Goal: Task Accomplishment & Management: Use online tool/utility

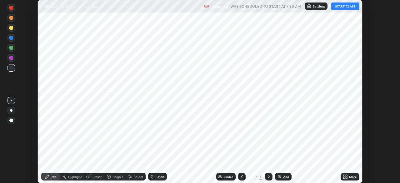
scroll to position [183, 400]
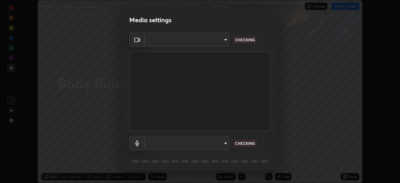
type input "f44939252cec670a7c81aafead478e6b9f15b20a1b8f1ae8dba2619045631b1c"
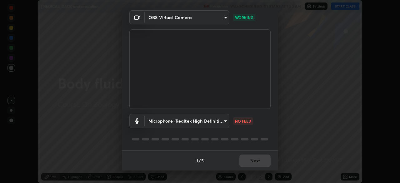
click at [215, 119] on body "Erase all [MEDICAL_DATA] and circulation Recording WAS SCHEDULED TO START AT 7:…" at bounding box center [200, 91] width 400 height 183
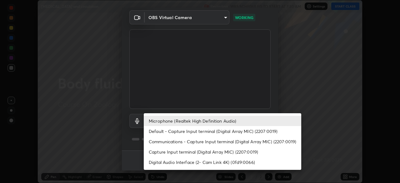
click at [206, 130] on li "Default - Capture Input terminal (Digital Array MIC) (2207:0019)" at bounding box center [222, 131] width 157 height 10
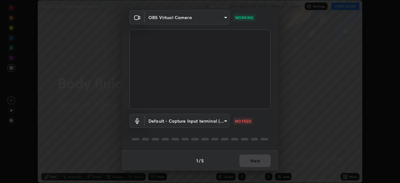
click at [202, 123] on body "Erase all [MEDICAL_DATA] and circulation Recording WAS SCHEDULED TO START AT 7:…" at bounding box center [200, 91] width 400 height 183
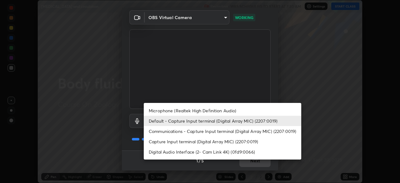
click at [205, 109] on li "Microphone (Realtek High Definition Audio)" at bounding box center [222, 110] width 157 height 10
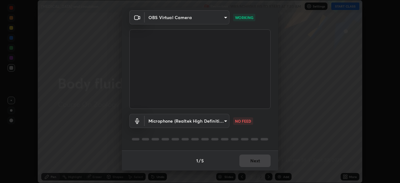
click at [223, 120] on body "Erase all [MEDICAL_DATA] and circulation Recording WAS SCHEDULED TO START AT 7:…" at bounding box center [200, 91] width 400 height 183
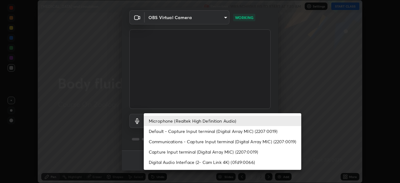
click at [210, 135] on li "Default - Capture Input terminal (Digital Array MIC) (2207:0019)" at bounding box center [222, 131] width 157 height 10
type input "default"
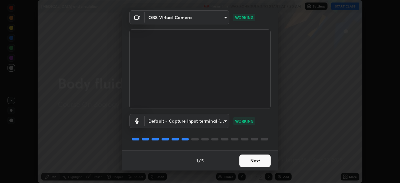
click at [257, 163] on button "Next" at bounding box center [254, 160] width 31 height 12
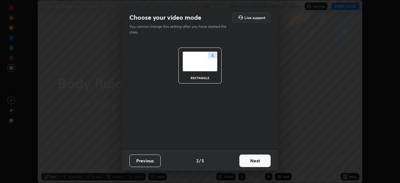
scroll to position [0, 0]
click at [258, 163] on button "Next" at bounding box center [254, 160] width 31 height 12
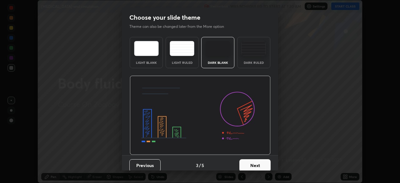
click at [259, 164] on button "Next" at bounding box center [254, 165] width 31 height 12
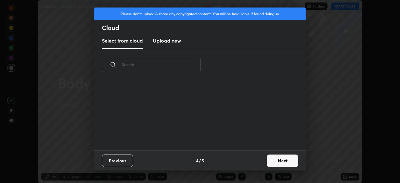
click at [267, 163] on button "Next" at bounding box center [282, 160] width 31 height 12
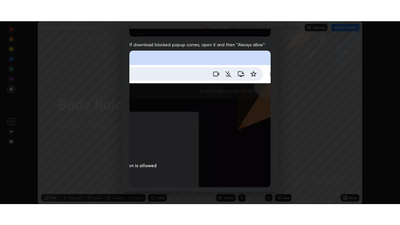
scroll to position [150, 0]
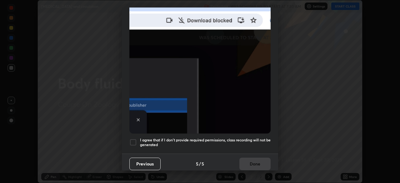
click at [253, 140] on h5 "I agree that if I don't provide required permissions, class recording will not …" at bounding box center [205, 142] width 130 height 10
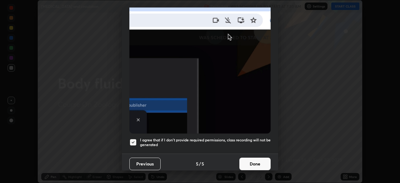
click at [252, 161] on button "Done" at bounding box center [254, 163] width 31 height 12
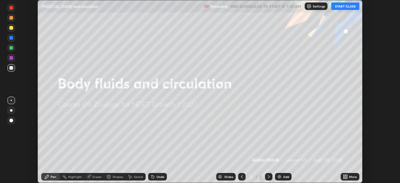
click at [342, 5] on button "START CLASS" at bounding box center [345, 5] width 28 height 7
click at [346, 177] on icon at bounding box center [346, 178] width 2 height 2
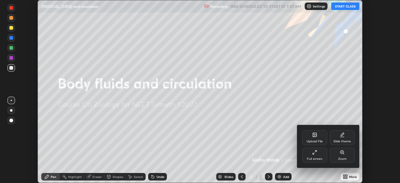
click at [315, 157] on div "Full screen" at bounding box center [314, 158] width 16 height 3
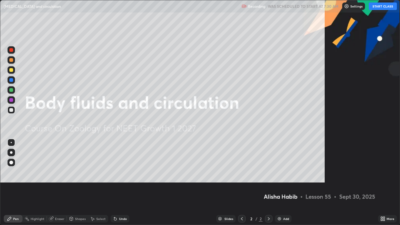
scroll to position [225, 400]
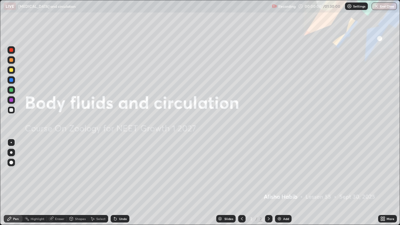
click at [287, 182] on div "Add" at bounding box center [286, 218] width 6 height 3
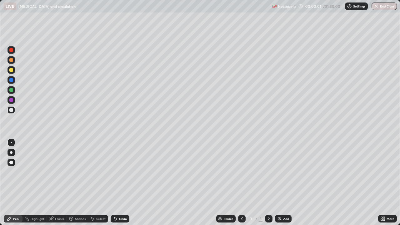
click at [14, 150] on div at bounding box center [10, 152] width 7 height 7
click at [114, 182] on icon at bounding box center [114, 217] width 1 height 1
click at [118, 182] on div "Undo" at bounding box center [119, 218] width 19 height 7
click at [119, 182] on div "Undo" at bounding box center [119, 218] width 19 height 7
click at [120, 182] on div "Undo" at bounding box center [123, 218] width 8 height 3
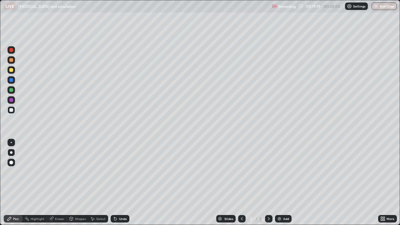
click at [120, 182] on div "Undo" at bounding box center [123, 218] width 8 height 3
click at [117, 182] on div "Undo" at bounding box center [119, 218] width 19 height 7
click at [120, 182] on div "Undo" at bounding box center [123, 218] width 8 height 3
click at [121, 182] on div "Undo" at bounding box center [123, 218] width 8 height 3
click at [60, 182] on div "Eraser" at bounding box center [57, 218] width 20 height 7
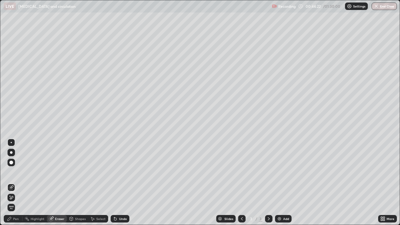
click at [19, 182] on div "Pen" at bounding box center [13, 218] width 19 height 7
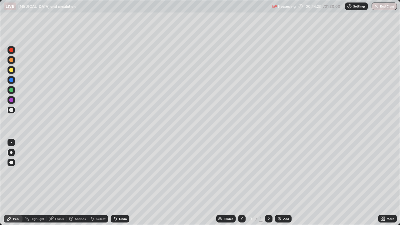
click at [60, 182] on div "Eraser" at bounding box center [59, 218] width 9 height 3
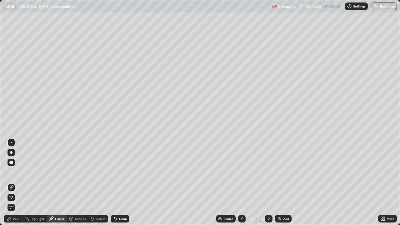
click at [12, 182] on span "Erase all" at bounding box center [11, 207] width 7 height 4
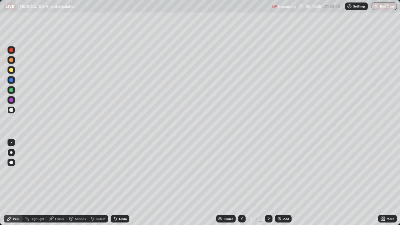
click at [119, 182] on div "Undo" at bounding box center [119, 218] width 19 height 7
click at [119, 182] on div "Undo" at bounding box center [123, 218] width 8 height 3
click at [117, 182] on div "Undo" at bounding box center [119, 218] width 19 height 7
click at [59, 182] on div "Eraser" at bounding box center [57, 218] width 20 height 7
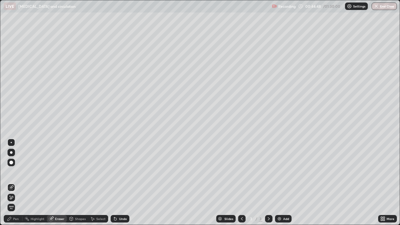
click at [19, 182] on div "Pen" at bounding box center [13, 218] width 19 height 7
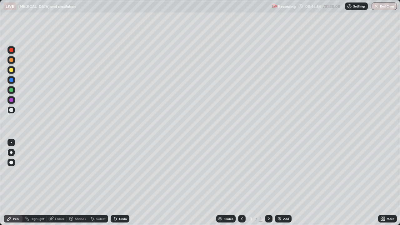
click at [55, 182] on div "Eraser" at bounding box center [59, 218] width 9 height 3
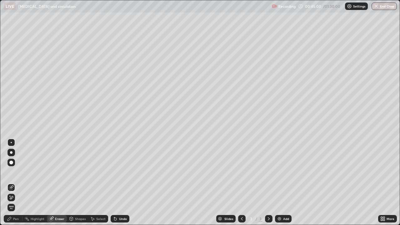
click at [17, 182] on div "Pen" at bounding box center [13, 218] width 19 height 7
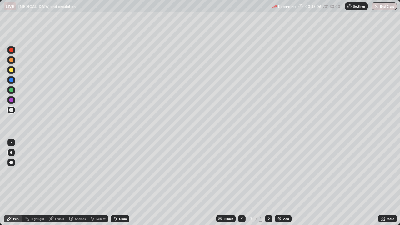
click at [61, 182] on div "Eraser" at bounding box center [57, 218] width 20 height 7
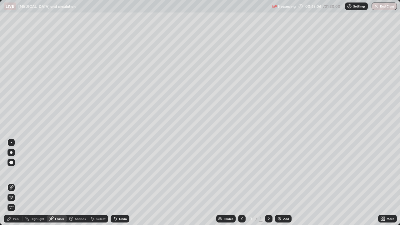
click at [76, 182] on div "Shapes" at bounding box center [77, 218] width 21 height 7
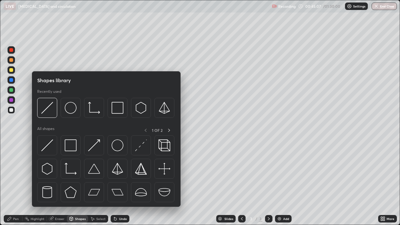
click at [14, 182] on div "Pen" at bounding box center [16, 218] width 6 height 3
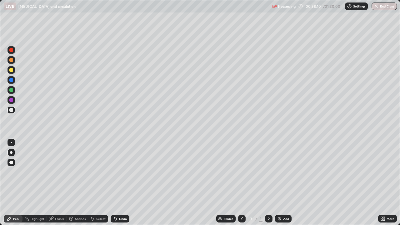
click at [124, 182] on div "Undo" at bounding box center [123, 218] width 8 height 3
click at [121, 182] on div "Undo" at bounding box center [123, 218] width 8 height 3
click at [119, 182] on div "Undo" at bounding box center [123, 218] width 8 height 3
click at [117, 182] on div "Undo" at bounding box center [119, 218] width 19 height 7
click at [121, 182] on div "Undo" at bounding box center [123, 218] width 8 height 3
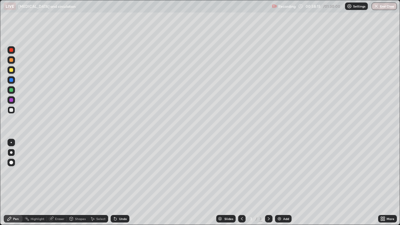
click at [124, 182] on div "Undo" at bounding box center [119, 218] width 19 height 7
click at [122, 182] on div "Undo" at bounding box center [119, 218] width 19 height 7
click at [121, 182] on div "Undo" at bounding box center [123, 218] width 8 height 3
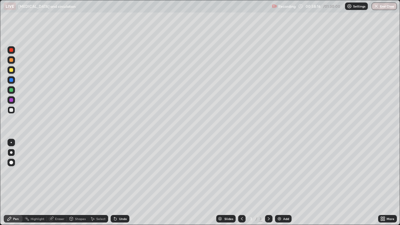
click at [122, 182] on div "Undo" at bounding box center [123, 218] width 8 height 3
click at [123, 182] on div "Undo" at bounding box center [123, 218] width 8 height 3
click at [122, 182] on div "Undo" at bounding box center [123, 218] width 8 height 3
click at [121, 182] on div "Undo" at bounding box center [119, 218] width 19 height 7
click at [120, 182] on div "Undo" at bounding box center [119, 218] width 19 height 7
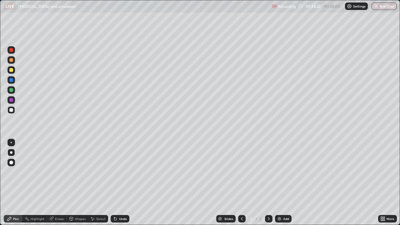
click at [120, 182] on div "Undo" at bounding box center [119, 218] width 19 height 7
click at [118, 182] on div "Undo" at bounding box center [119, 218] width 19 height 7
click at [123, 182] on div "Undo" at bounding box center [123, 218] width 8 height 3
click at [122, 182] on div "Undo" at bounding box center [123, 218] width 8 height 3
click at [120, 182] on div "Undo" at bounding box center [123, 218] width 8 height 3
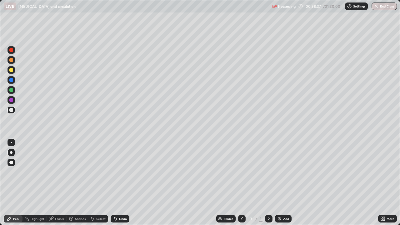
click at [119, 182] on div "Undo" at bounding box center [123, 218] width 8 height 3
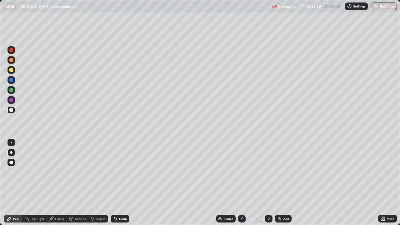
click at [119, 182] on div "Undo" at bounding box center [119, 218] width 19 height 7
click at [120, 182] on div "Undo" at bounding box center [123, 218] width 8 height 3
click at [13, 182] on div at bounding box center [11, 174] width 10 height 75
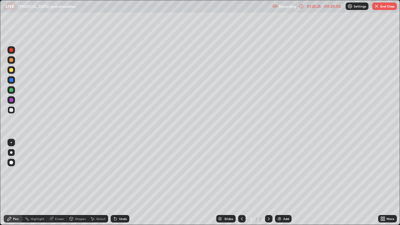
click at [383, 8] on button "End Class" at bounding box center [384, 5] width 25 height 7
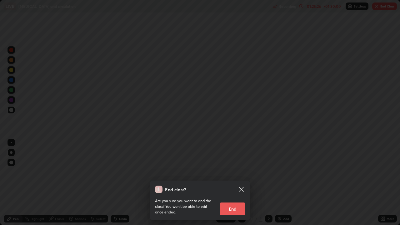
click at [237, 182] on button "End" at bounding box center [232, 208] width 25 height 12
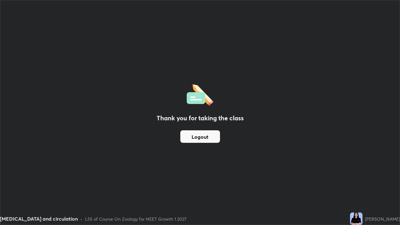
click at [247, 128] on div "Thank you for taking the class Logout" at bounding box center [199, 112] width 399 height 224
click at [203, 141] on button "Logout" at bounding box center [200, 136] width 40 height 12
